Goal: Answer question/provide support

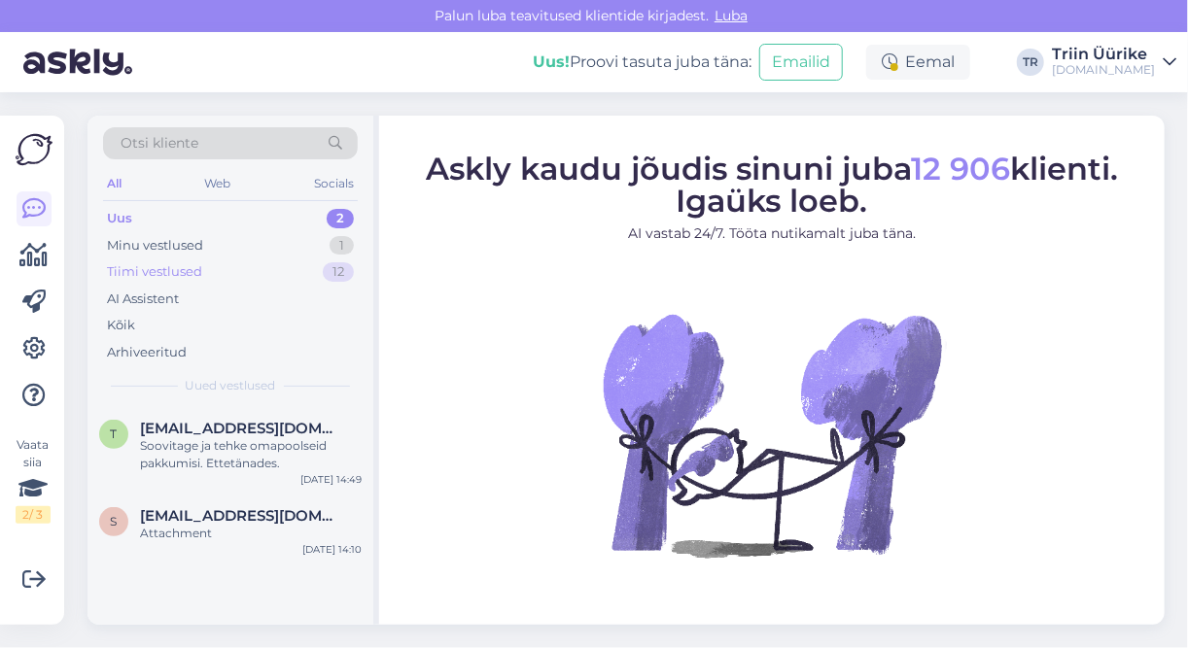
click at [190, 258] on div "Tiimi vestlused 12" at bounding box center [230, 271] width 255 height 27
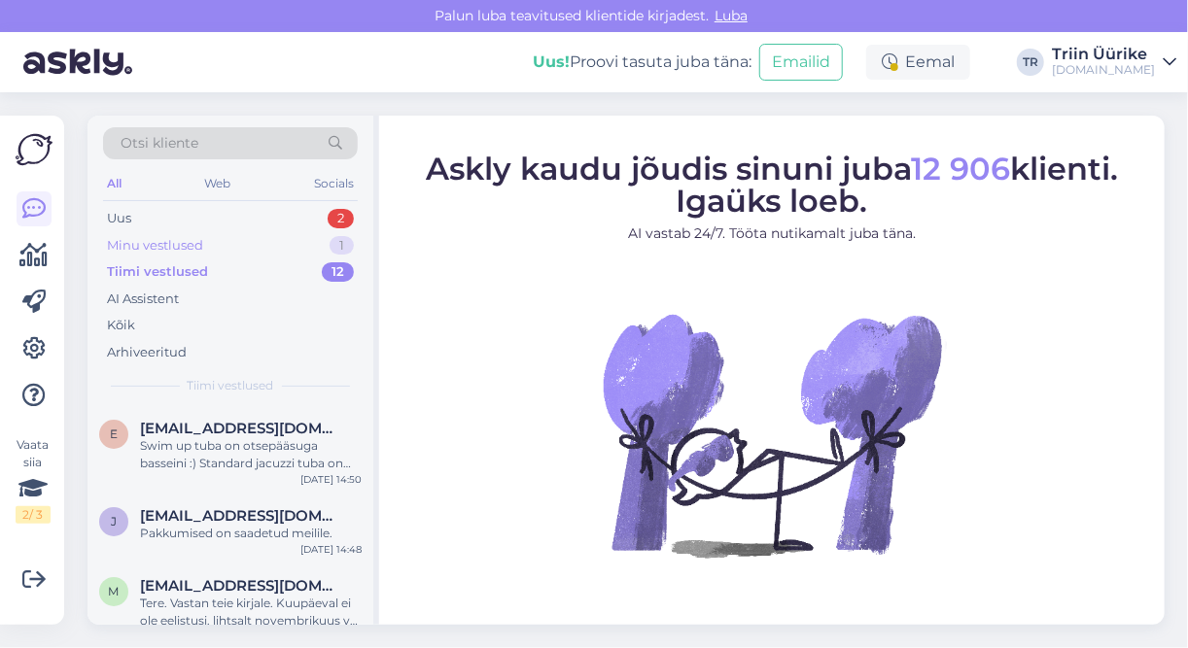
click at [187, 244] on div "Minu vestlused" at bounding box center [155, 245] width 96 height 19
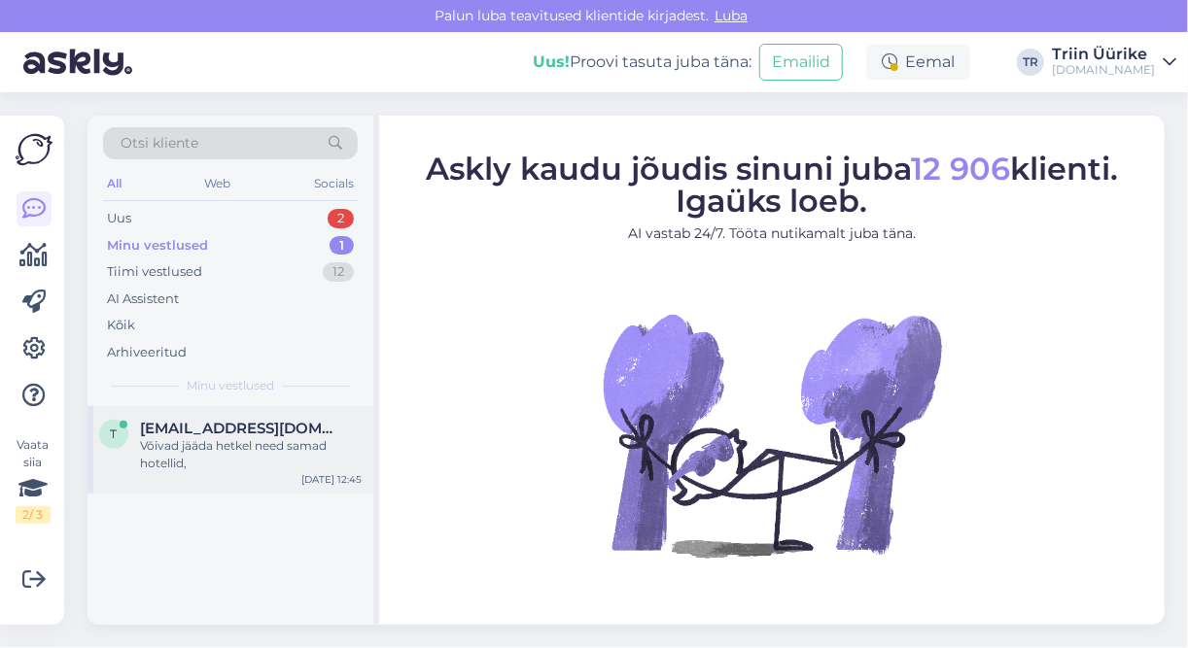
click at [257, 420] on span "[EMAIL_ADDRESS][DOMAIN_NAME]" at bounding box center [241, 428] width 202 height 17
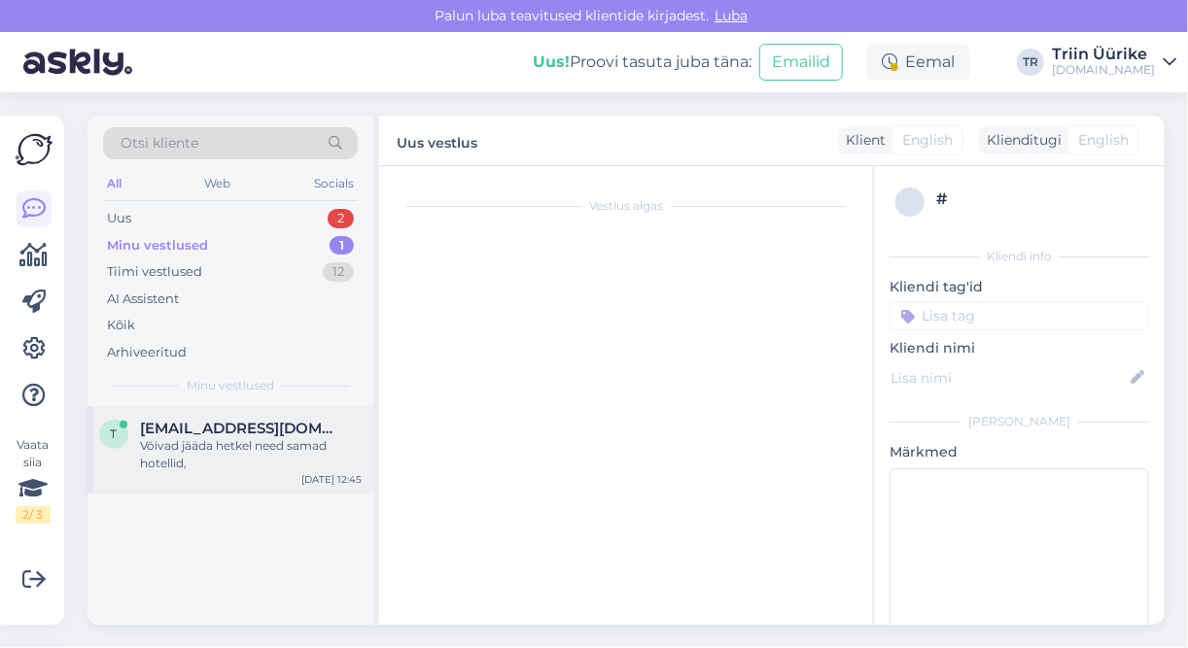
scroll to position [1791, 0]
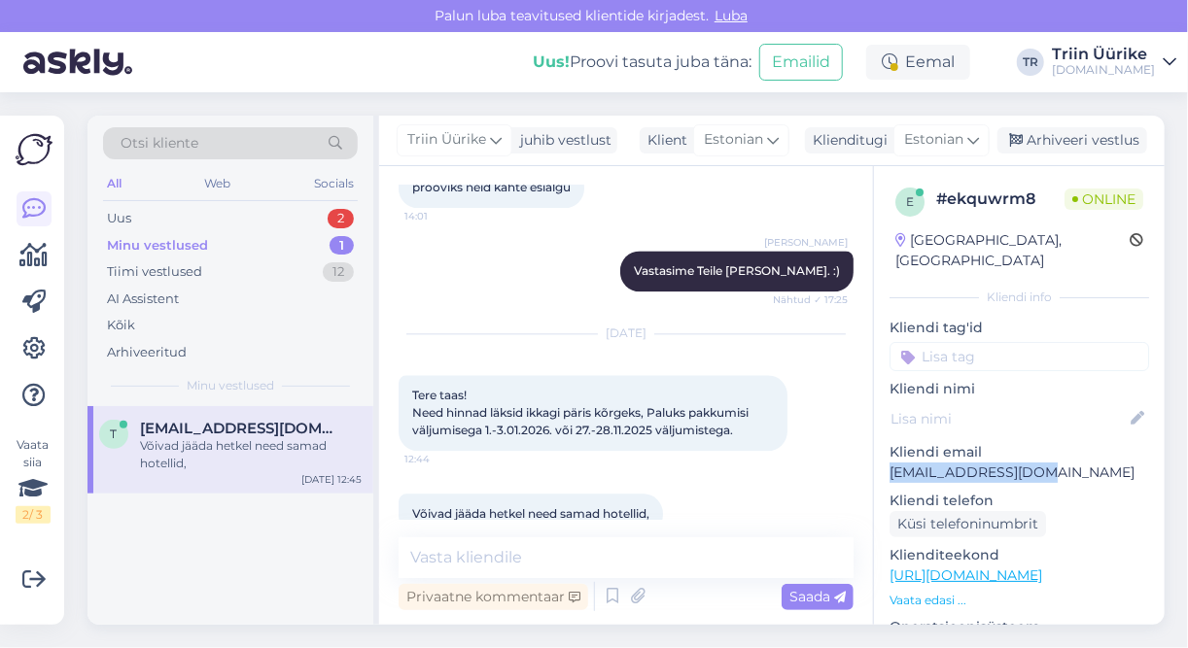
drag, startPoint x: 892, startPoint y: 455, endPoint x: 1038, endPoint y: 450, distance: 145.8
click at [1038, 450] on div "e # ekquwrm8 Online [GEOGRAPHIC_DATA], [GEOGRAPHIC_DATA] info Kliendi tag'id Kl…" at bounding box center [1019, 575] width 291 height 819
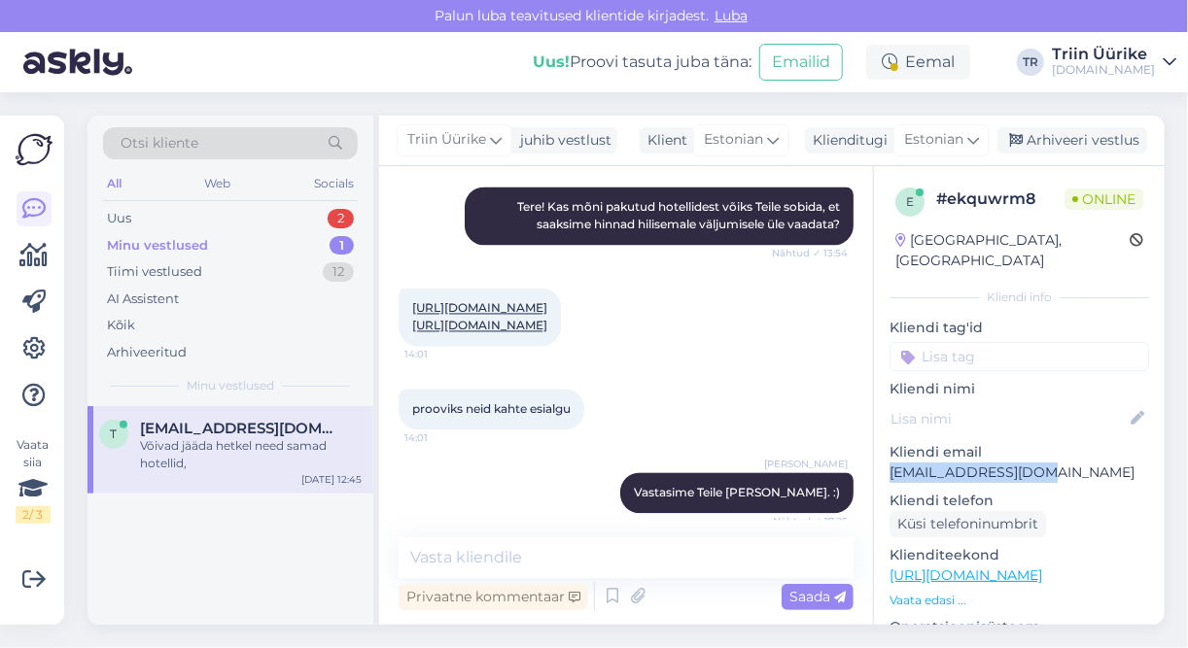
scroll to position [1572, 0]
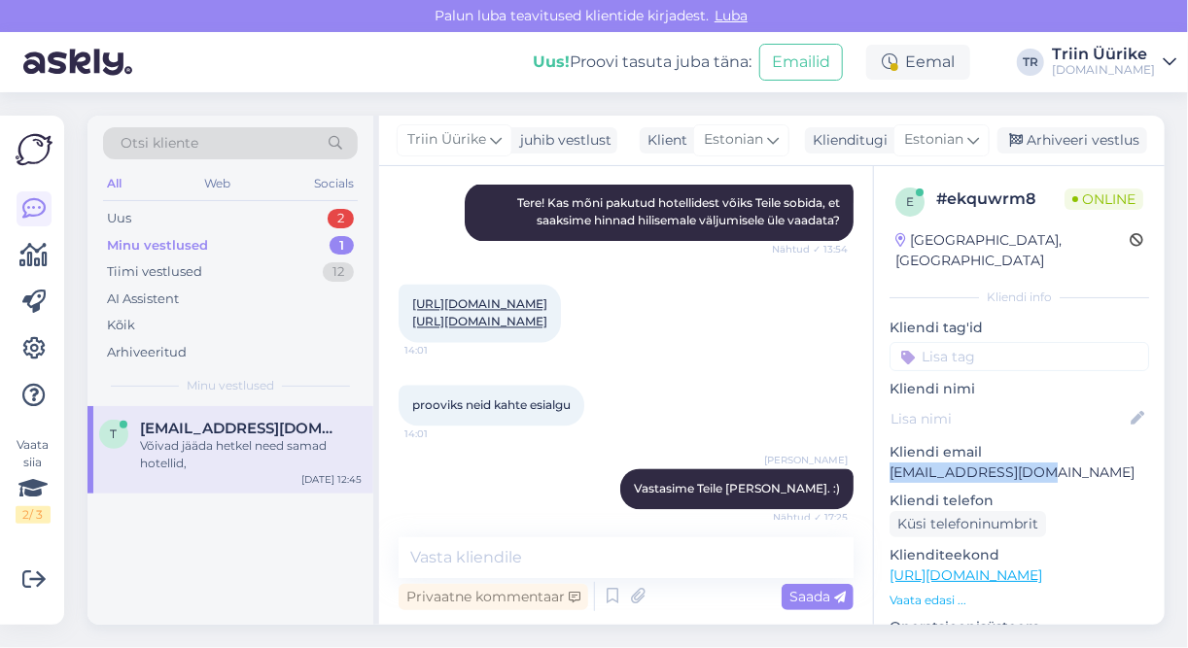
click at [891, 463] on p "[EMAIL_ADDRESS][DOMAIN_NAME]" at bounding box center [1018, 473] width 259 height 20
click at [1051, 465] on div "e # ekquwrm8 Online [GEOGRAPHIC_DATA], [GEOGRAPHIC_DATA] info Kliendi tag'id Kl…" at bounding box center [1019, 575] width 291 height 819
click at [891, 463] on p "[EMAIL_ADDRESS][DOMAIN_NAME]" at bounding box center [1018, 473] width 259 height 20
click at [887, 459] on div "e # ekquwrm8 Online [GEOGRAPHIC_DATA], [GEOGRAPHIC_DATA] info Kliendi tag'id Kl…" at bounding box center [1019, 575] width 291 height 819
drag, startPoint x: 904, startPoint y: 451, endPoint x: 1045, endPoint y: 445, distance: 141.0
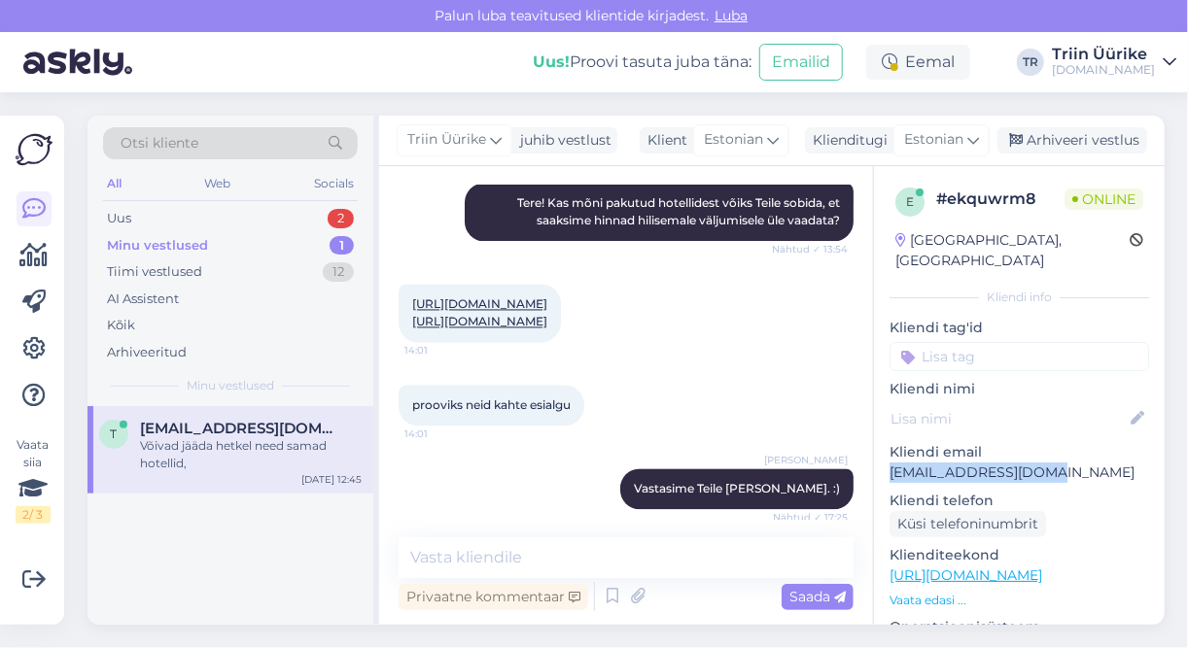
click at [1045, 463] on p "[EMAIL_ADDRESS][DOMAIN_NAME]" at bounding box center [1018, 473] width 259 height 20
copy p "[EMAIL_ADDRESS][DOMAIN_NAME]"
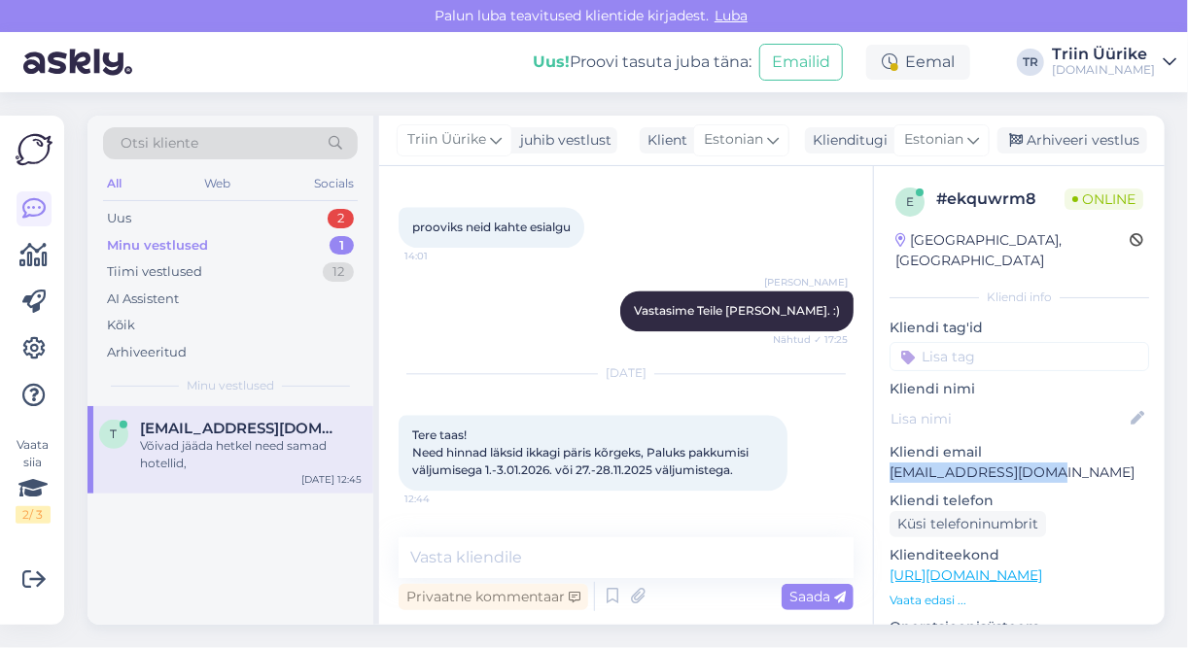
scroll to position [1791, 0]
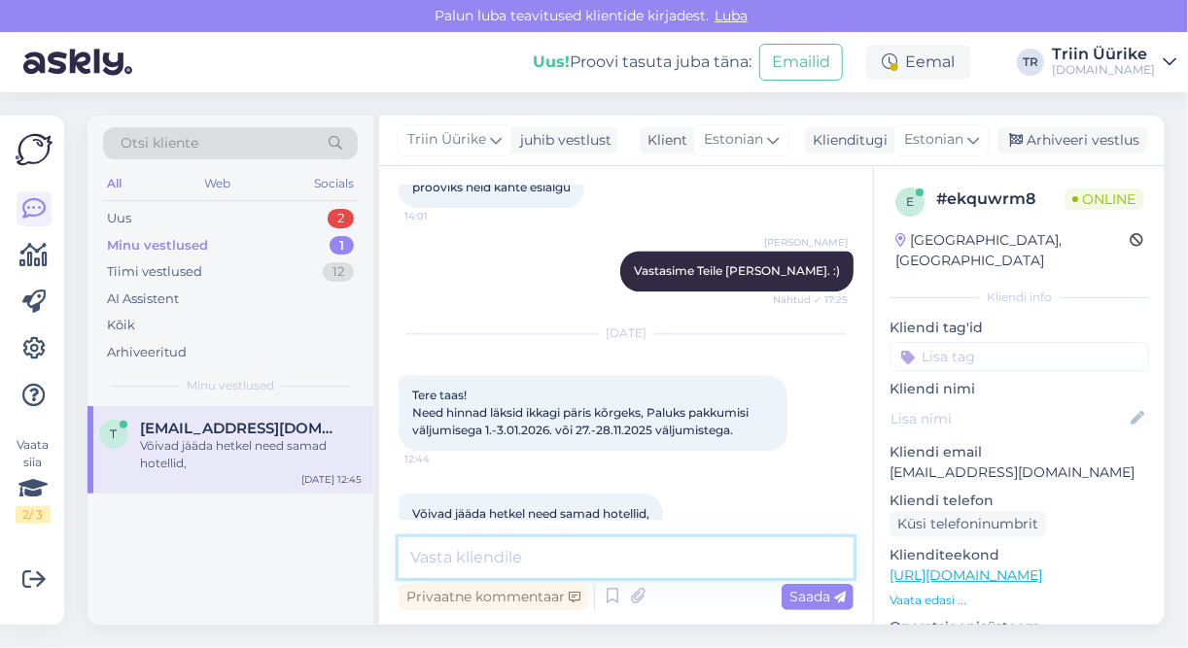
click at [582, 573] on textarea at bounding box center [625, 557] width 455 height 41
type textarea "Tere taas,"
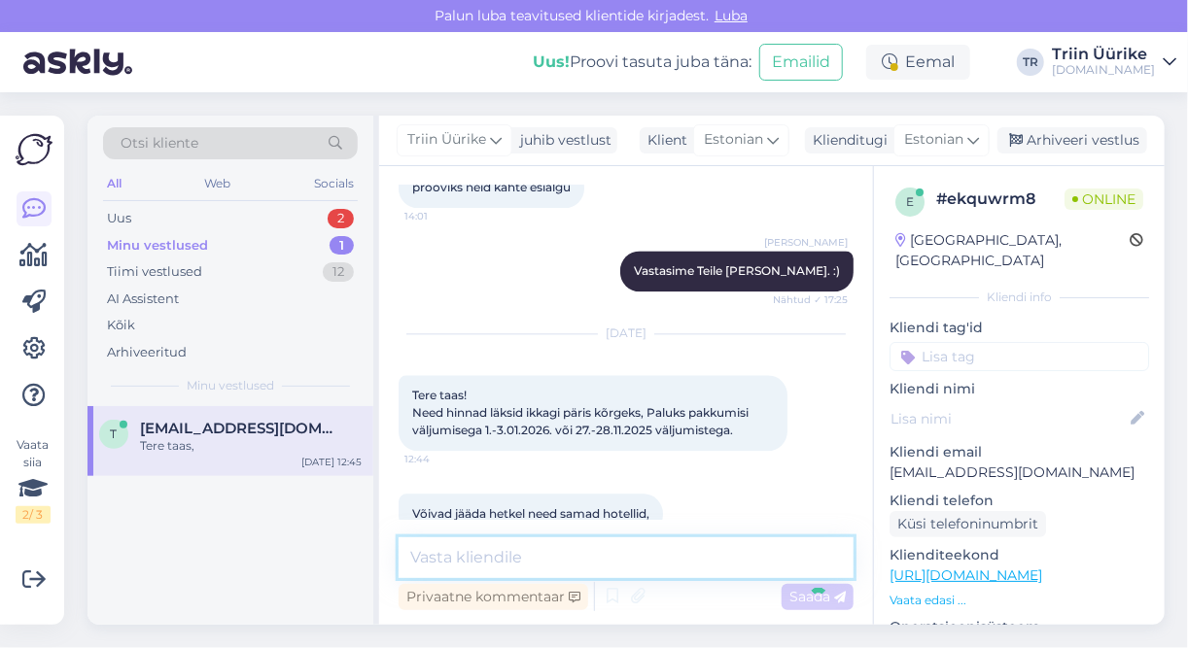
scroll to position [1875, 0]
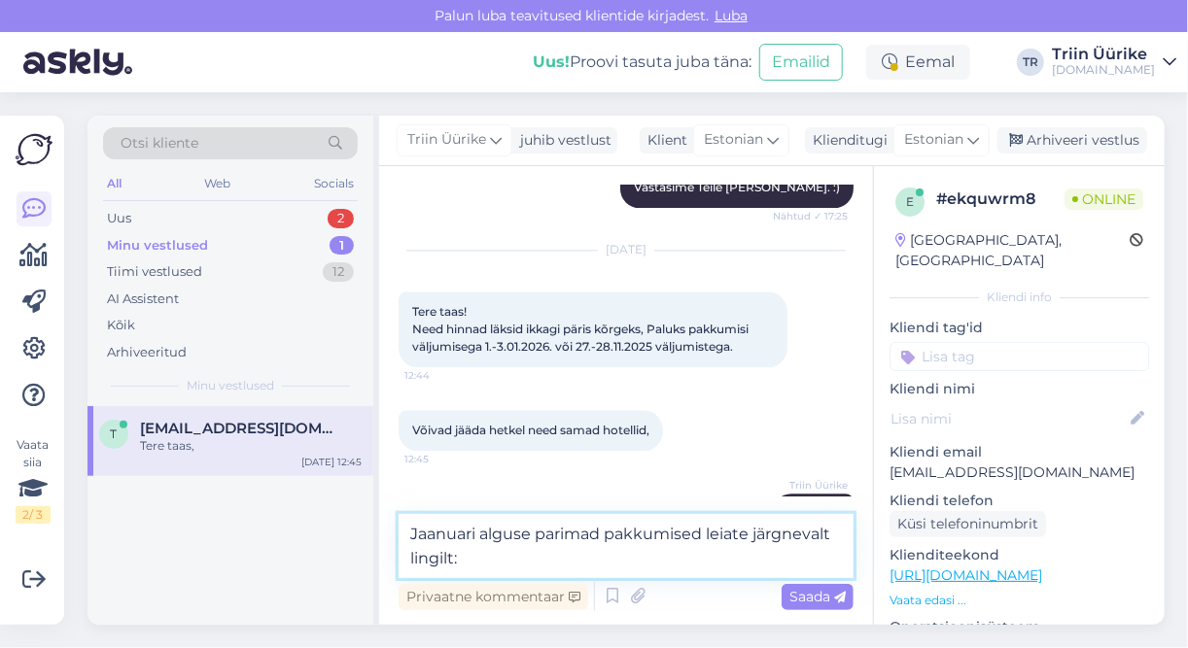
paste textarea "[URL][DOMAIN_NAME][DATE]"
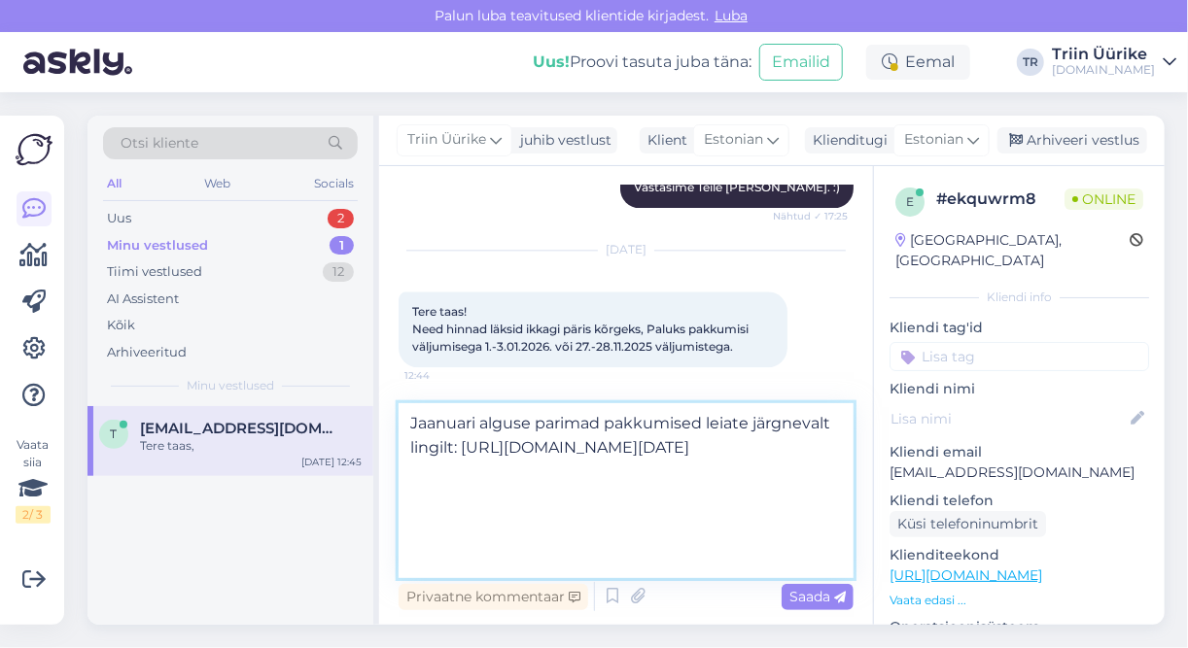
scroll to position [24, 0]
type textarea "Jaanuari alguse parimad pakkumised leiate järgnevalt lingilt: [URL][DOMAIN_NAME…"
click at [791, 602] on span "Saada" at bounding box center [817, 596] width 56 height 17
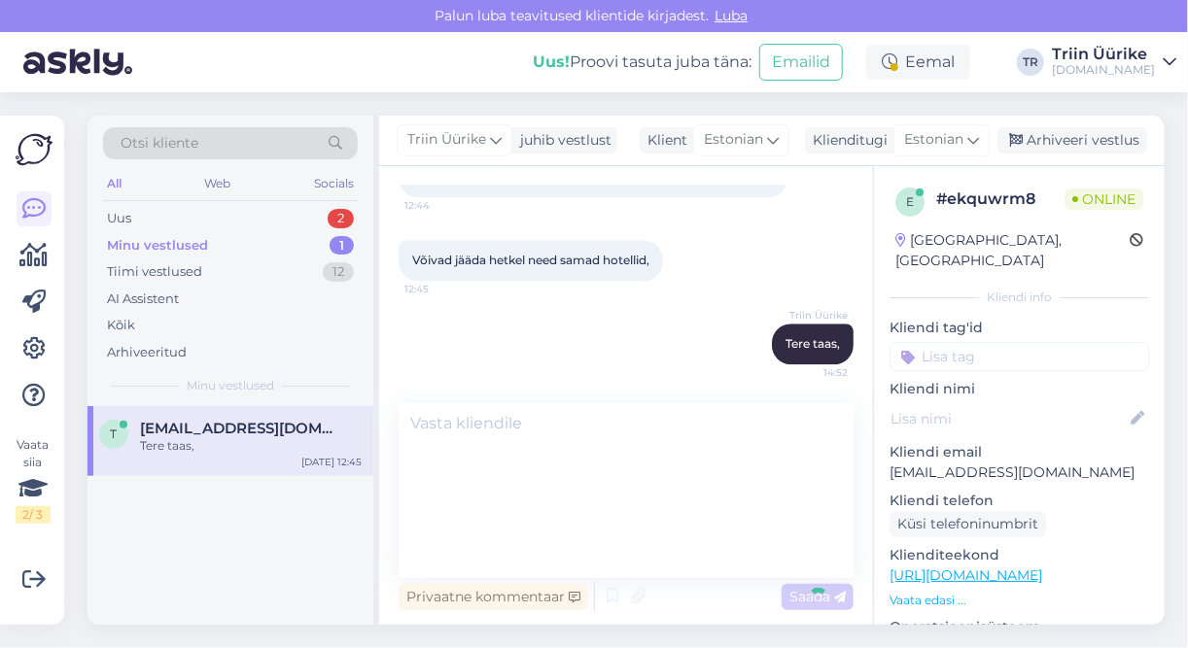
scroll to position [0, 0]
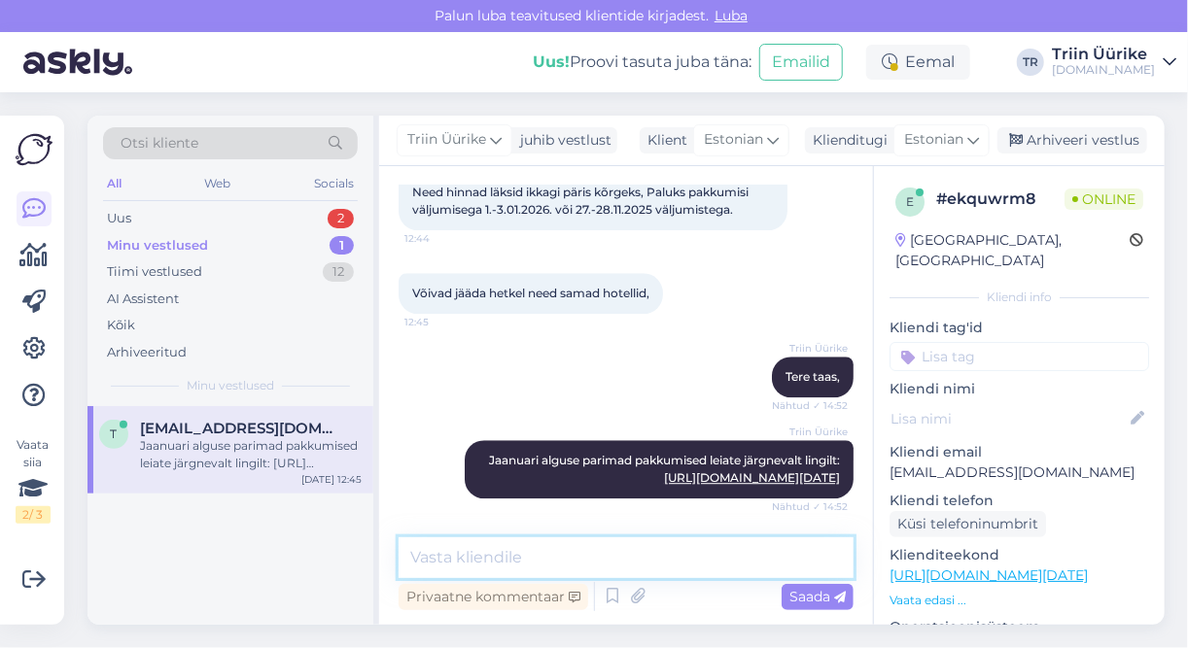
click at [547, 575] on textarea at bounding box center [625, 557] width 455 height 41
type textarea "n"
paste textarea "[URL][DOMAIN_NAME][DATE]"
type textarea "Novembrikuu parimad pakkumised: [URL][DOMAIN_NAME][DATE]"
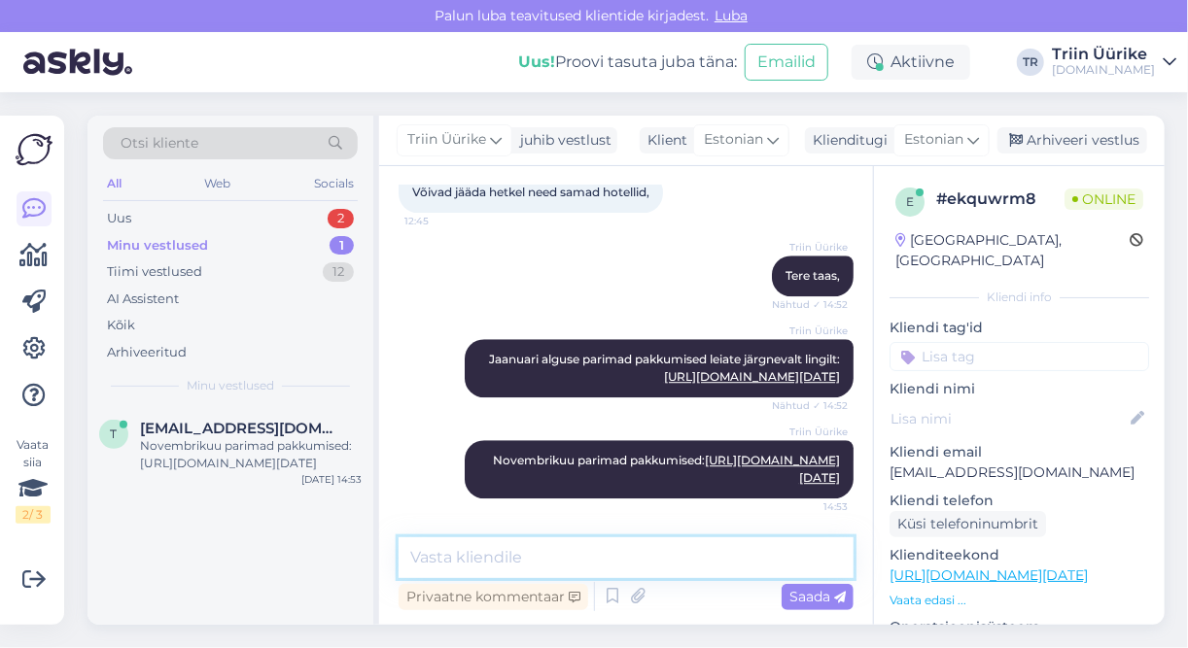
scroll to position [2252, 0]
